Goal: Transaction & Acquisition: Download file/media

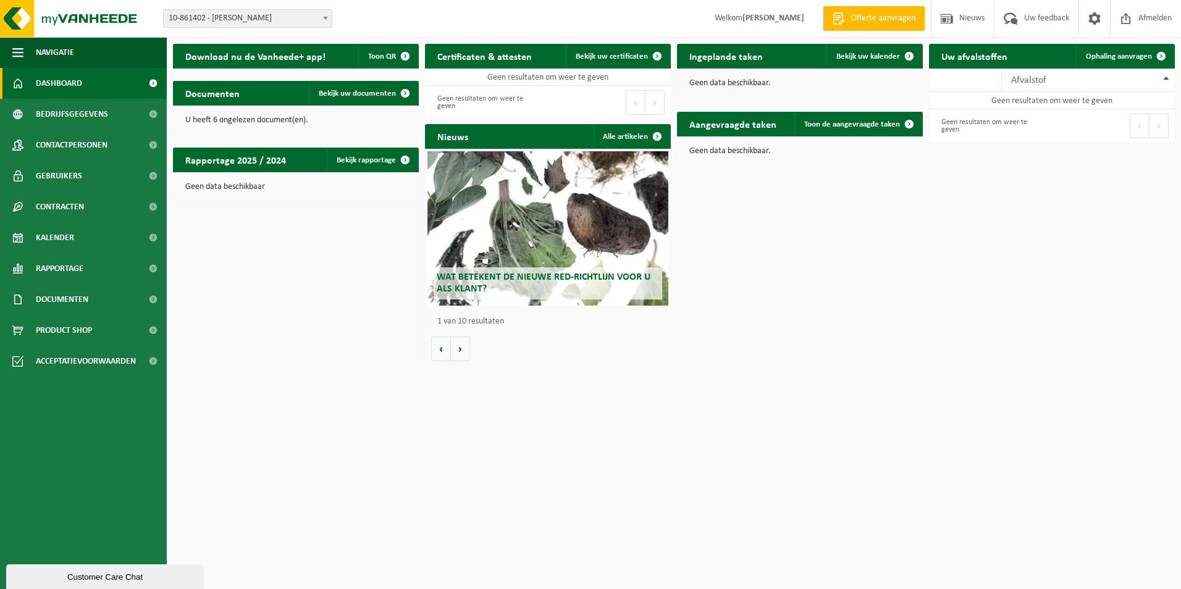
click at [230, 22] on span "10-861402 - [PERSON_NAME]" at bounding box center [248, 18] width 168 height 17
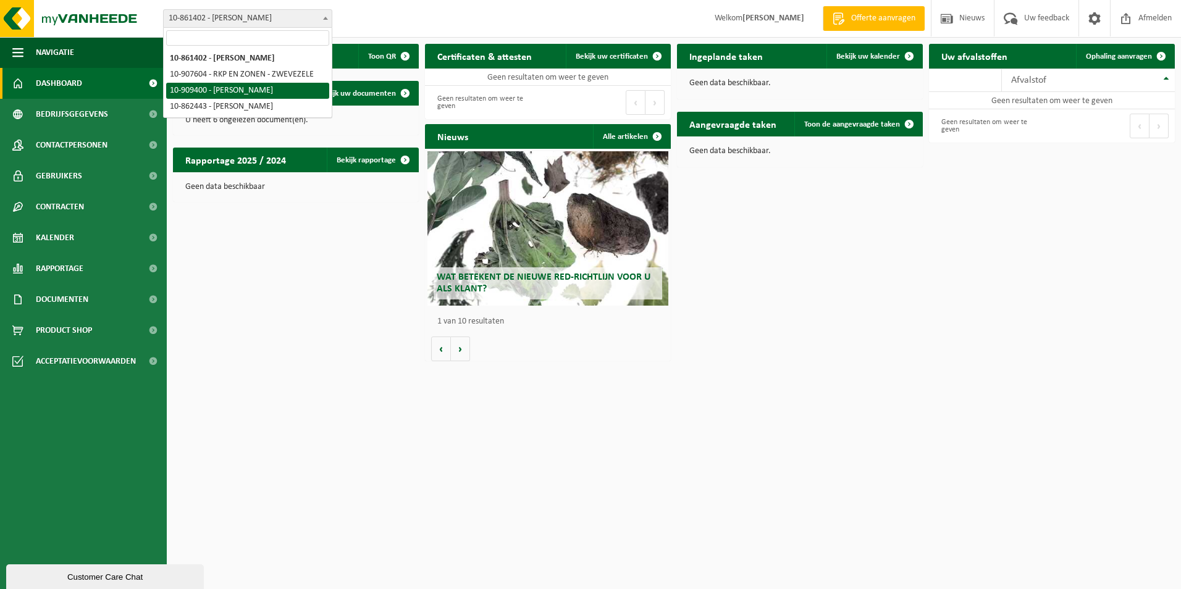
select select "124052"
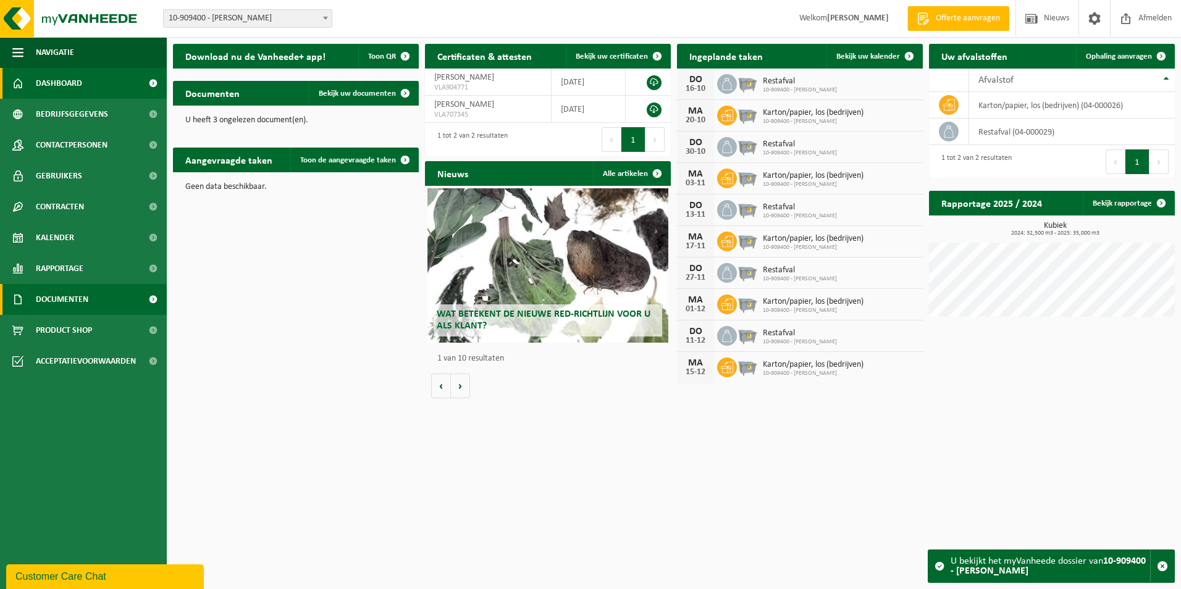
click at [86, 291] on span "Documenten" at bounding box center [62, 299] width 53 height 31
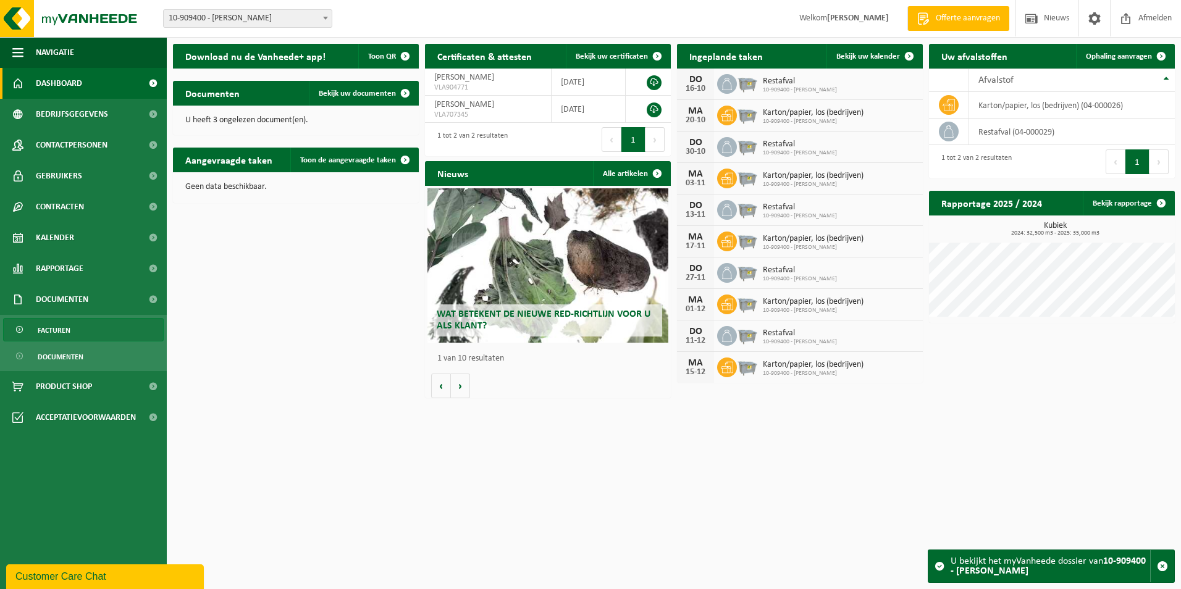
click at [69, 327] on span "Facturen" at bounding box center [54, 330] width 33 height 23
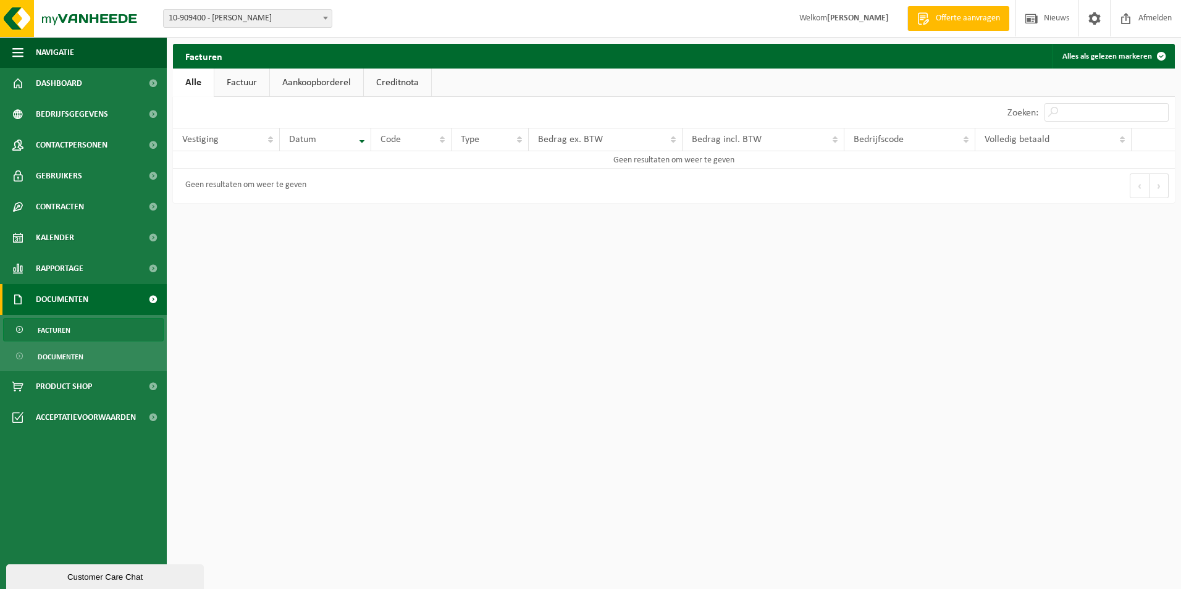
click at [250, 84] on link "Factuur" at bounding box center [241, 83] width 55 height 28
click at [301, 78] on link "Aankoopborderel" at bounding box center [317, 83] width 93 height 28
click at [405, 82] on link "Creditnota" at bounding box center [402, 83] width 67 height 28
click at [193, 81] on link "Alle" at bounding box center [193, 83] width 40 height 28
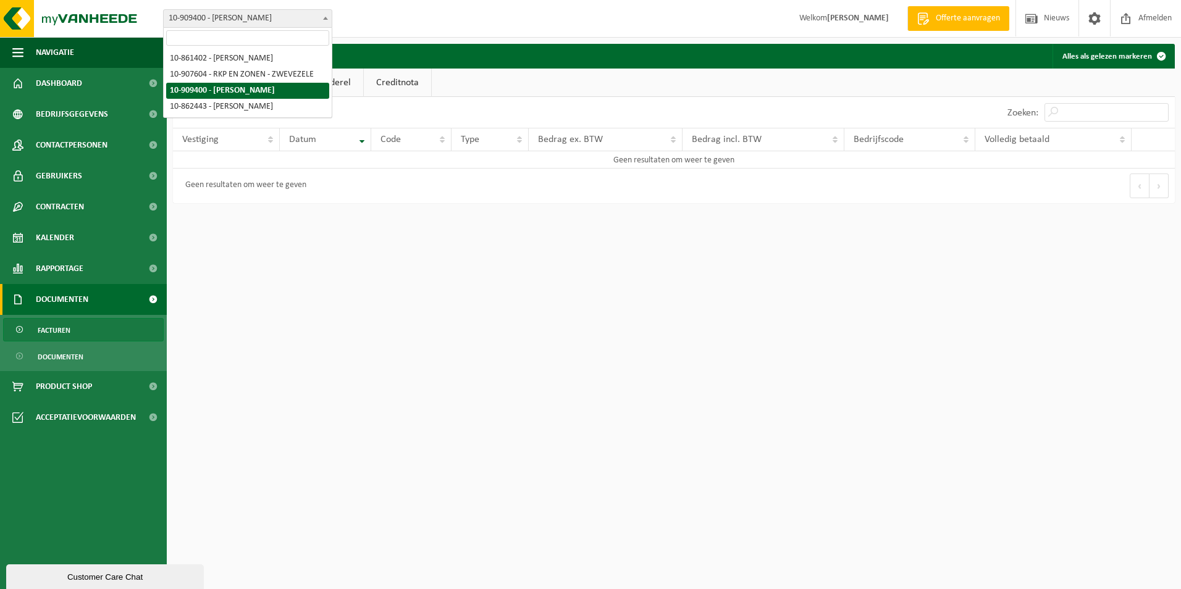
click at [227, 21] on span "10-909400 - [PERSON_NAME]" at bounding box center [248, 18] width 168 height 17
select select "123230"
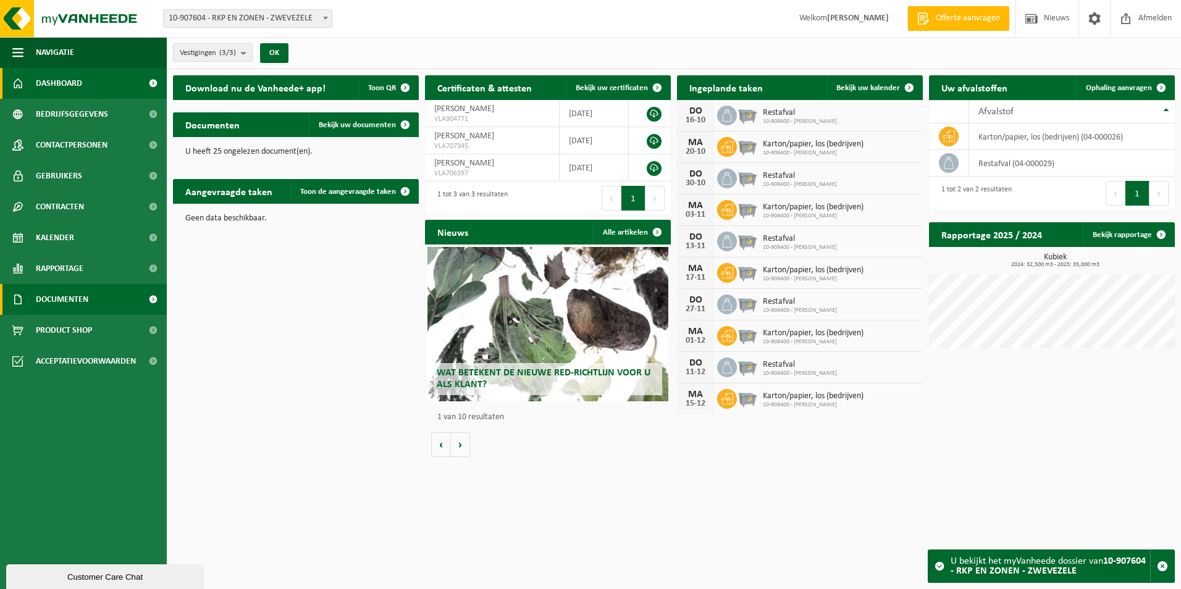
click at [93, 290] on link "Documenten" at bounding box center [83, 299] width 167 height 31
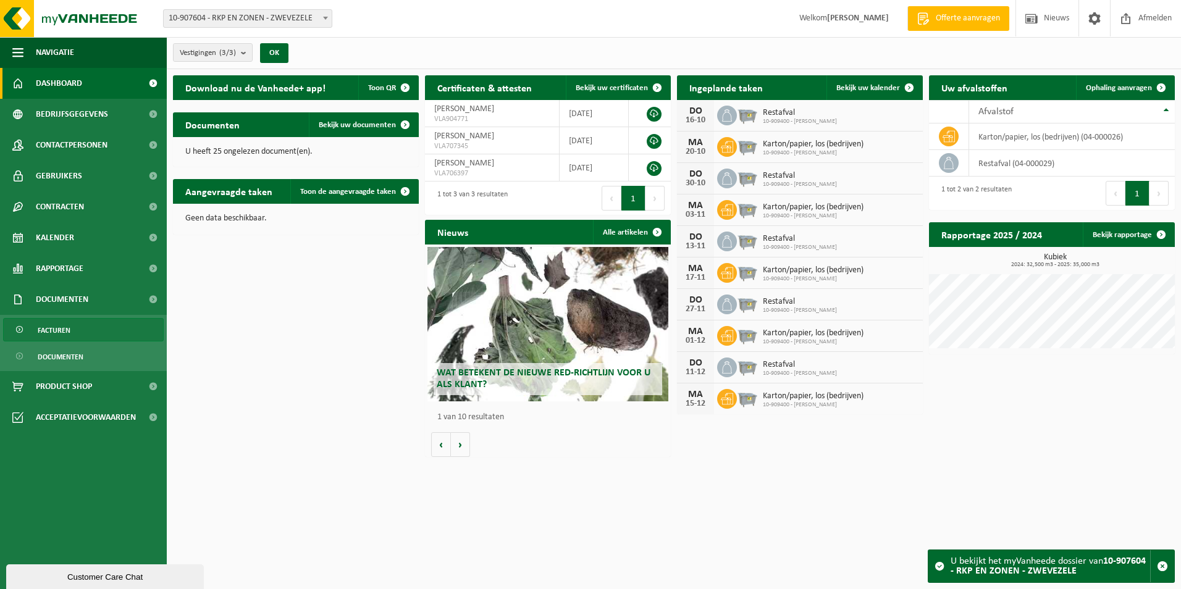
click at [65, 333] on span "Facturen" at bounding box center [54, 330] width 33 height 23
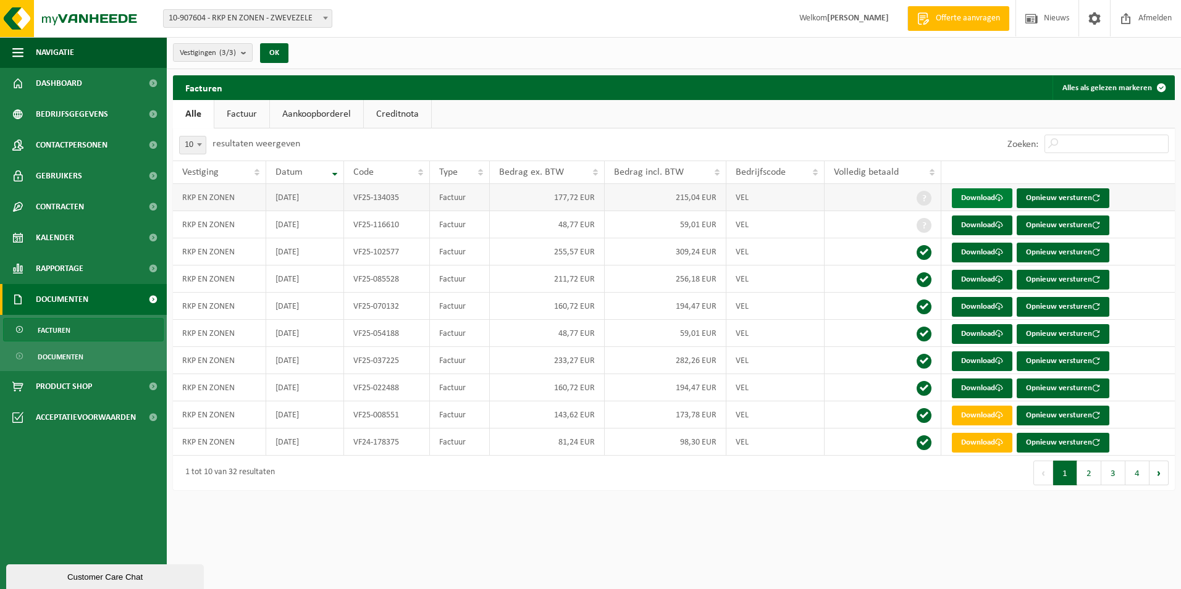
click at [965, 195] on link "Download" at bounding box center [982, 198] width 61 height 20
